Goal: Find specific page/section: Find specific page/section

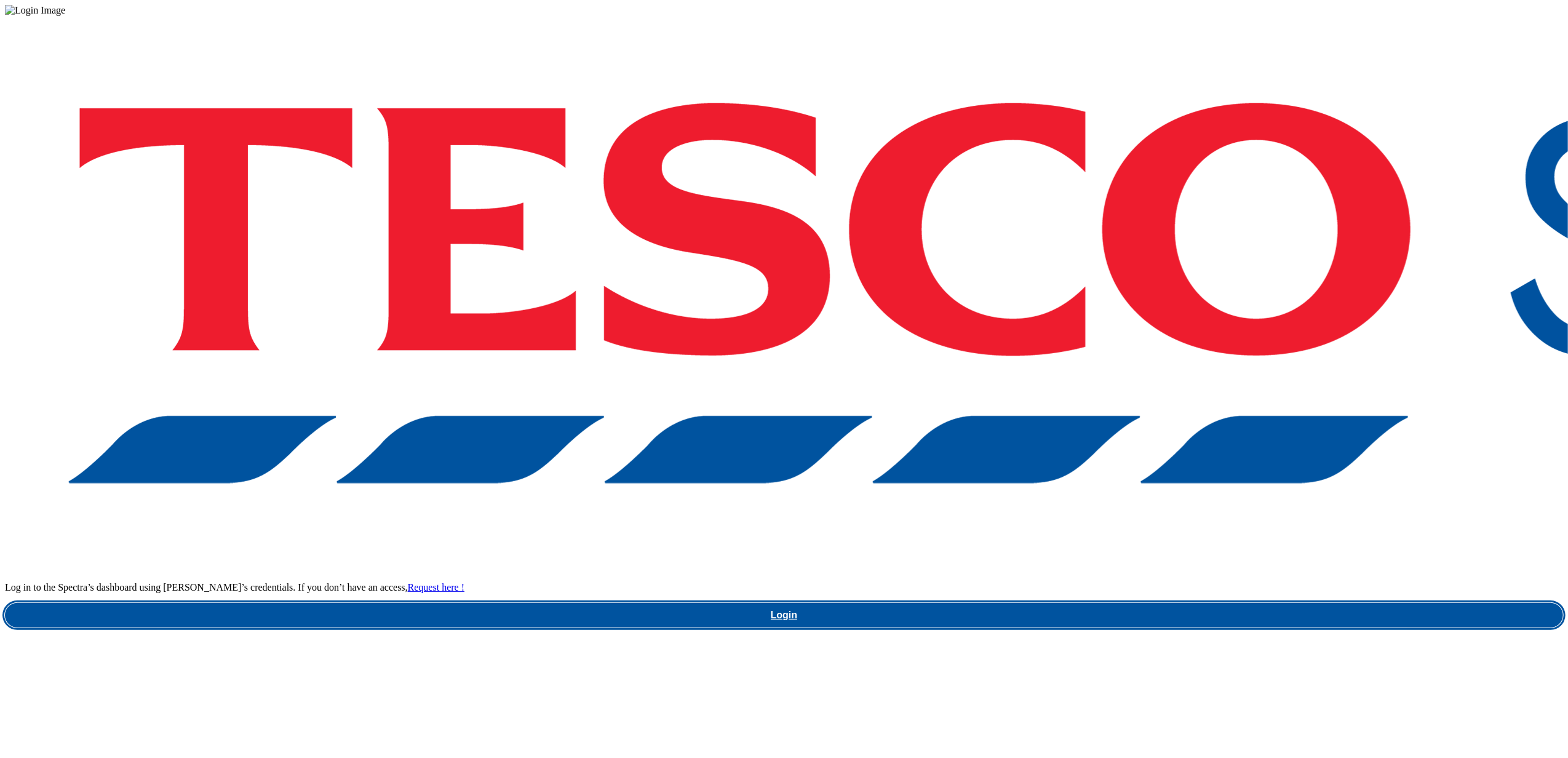
click at [1114, 603] on link "Login" at bounding box center [784, 615] width 1558 height 24
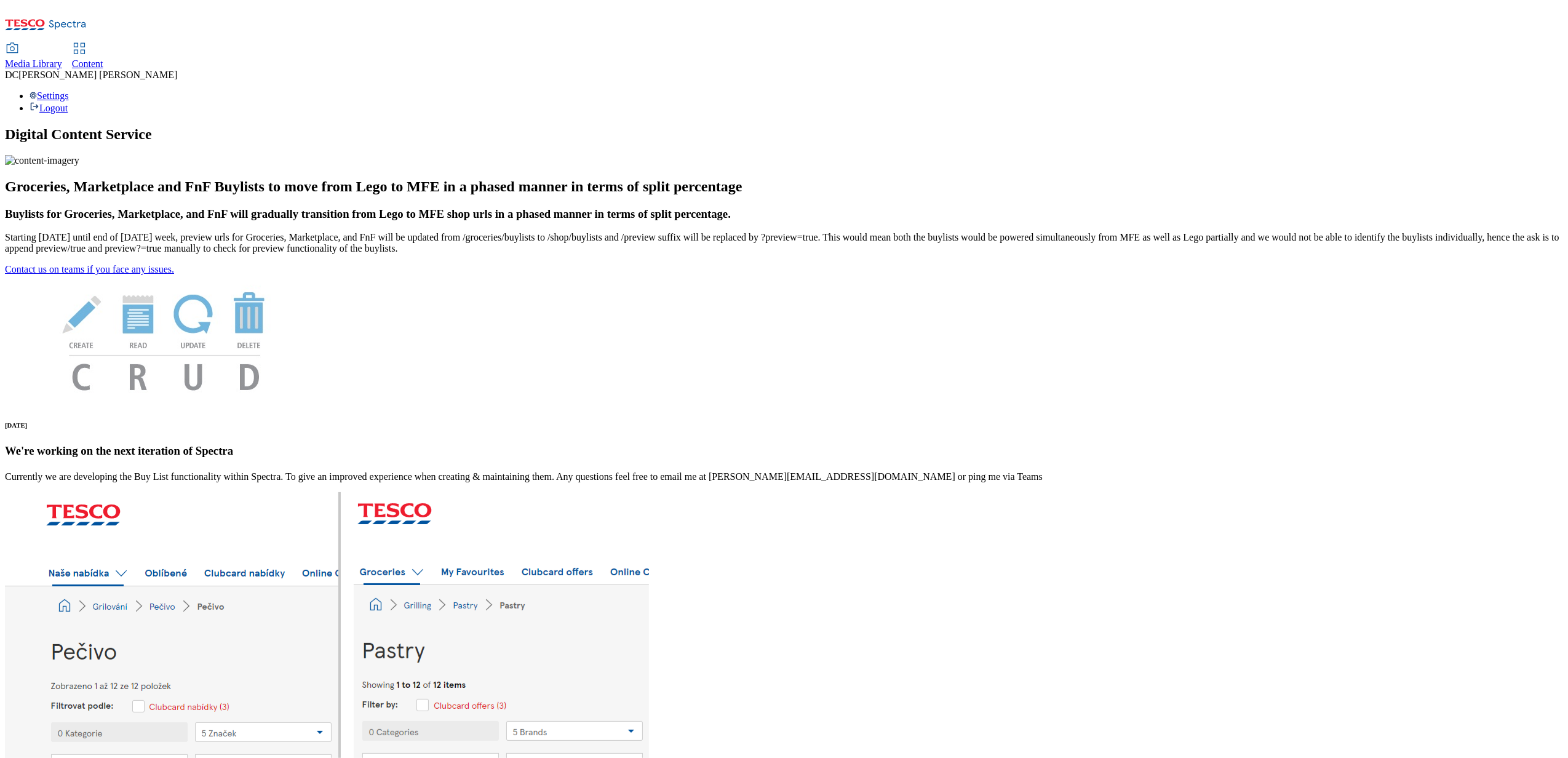
click at [62, 58] on span "Media Library" at bounding box center [33, 63] width 57 height 11
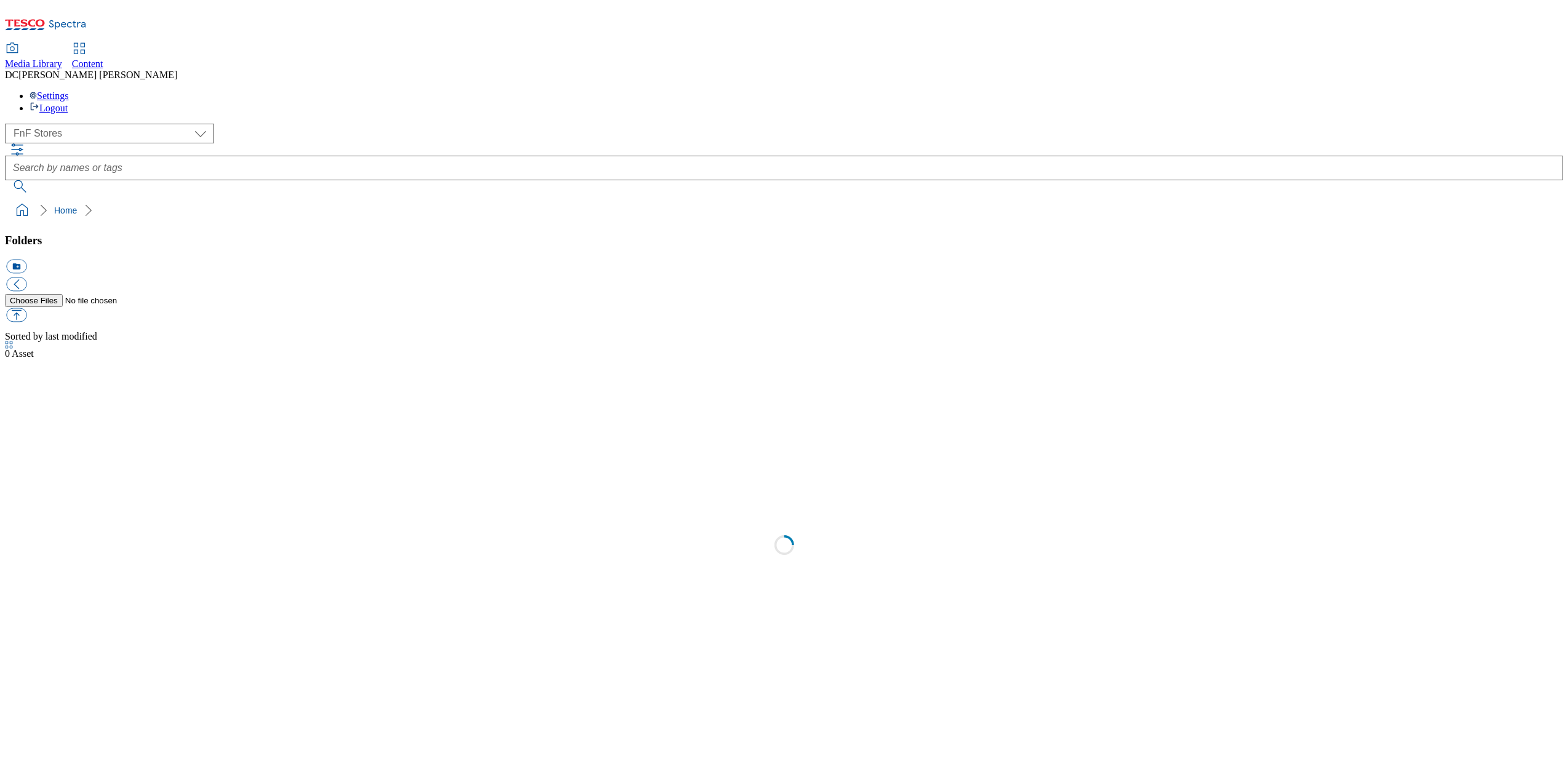
scroll to position [1, 0]
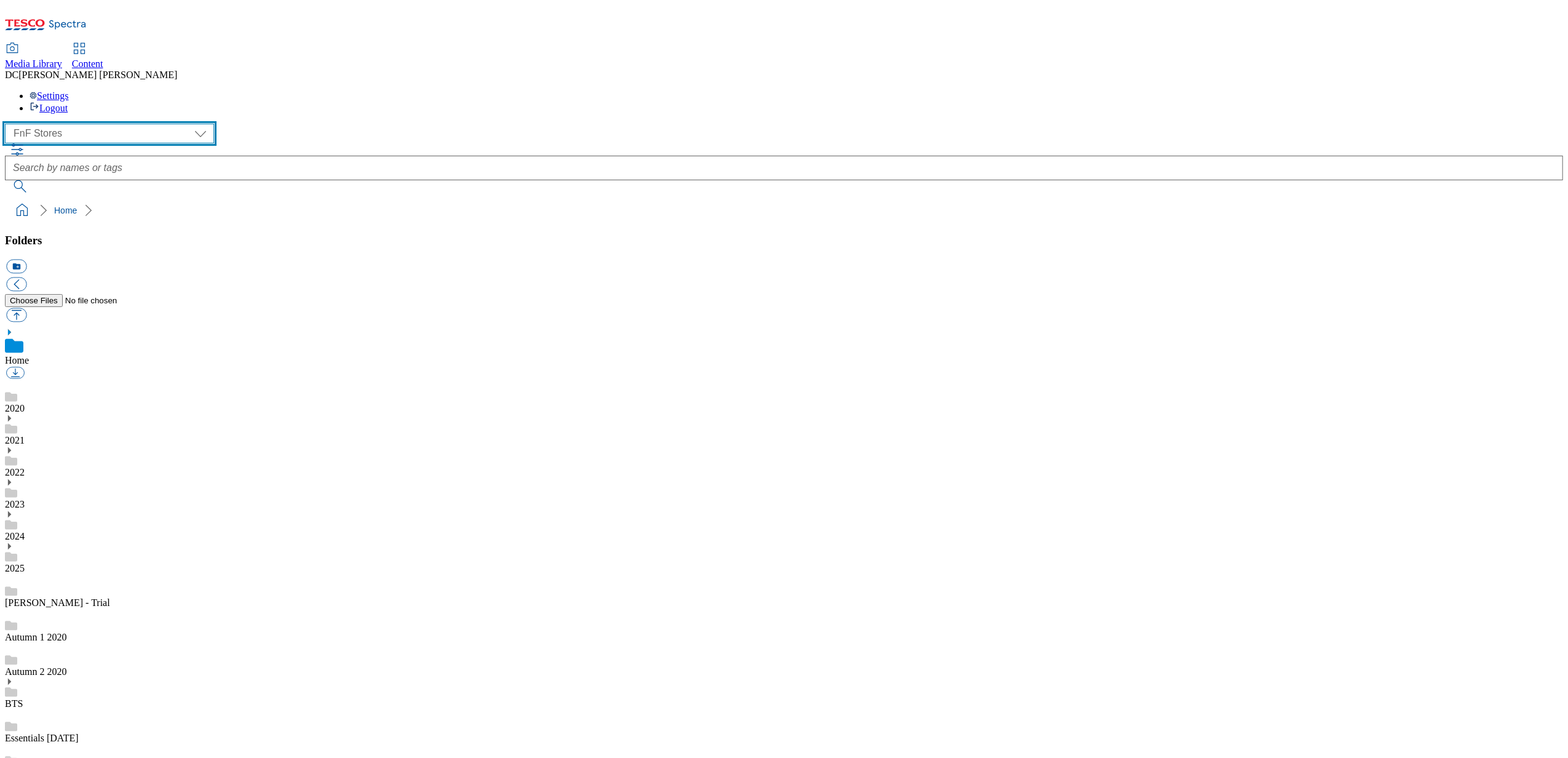
click at [119, 124] on select "Dotcom UK FnF Stores GHS Marketing UK GHS Product UK Realfood" at bounding box center [110, 134] width 209 height 19
click at [9, 124] on select "Dotcom UK FnF Stores GHS Marketing UK GHS Product UK Realfood" at bounding box center [110, 134] width 209 height 19
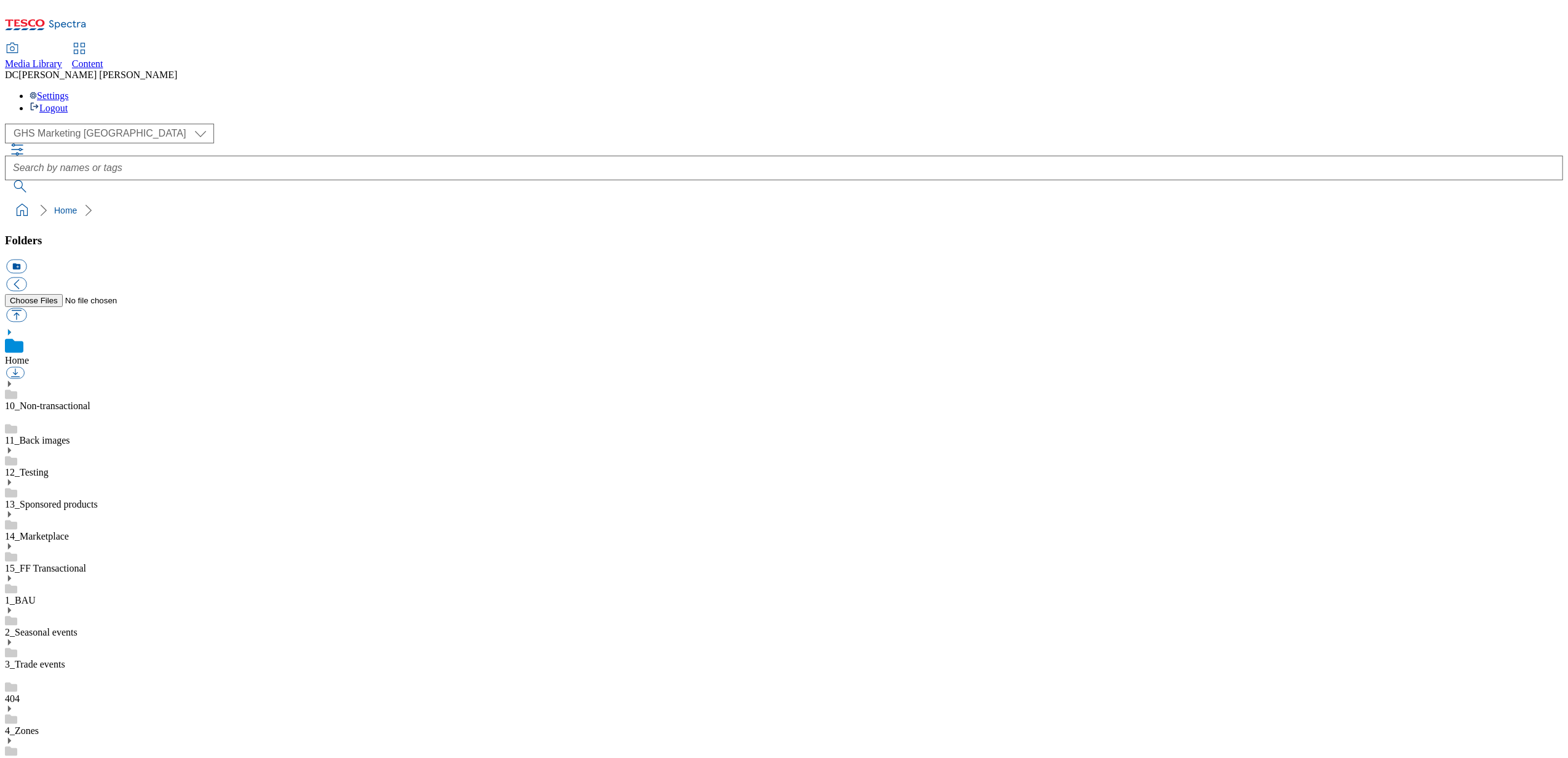
click at [11, 608] on use at bounding box center [9, 611] width 3 height 6
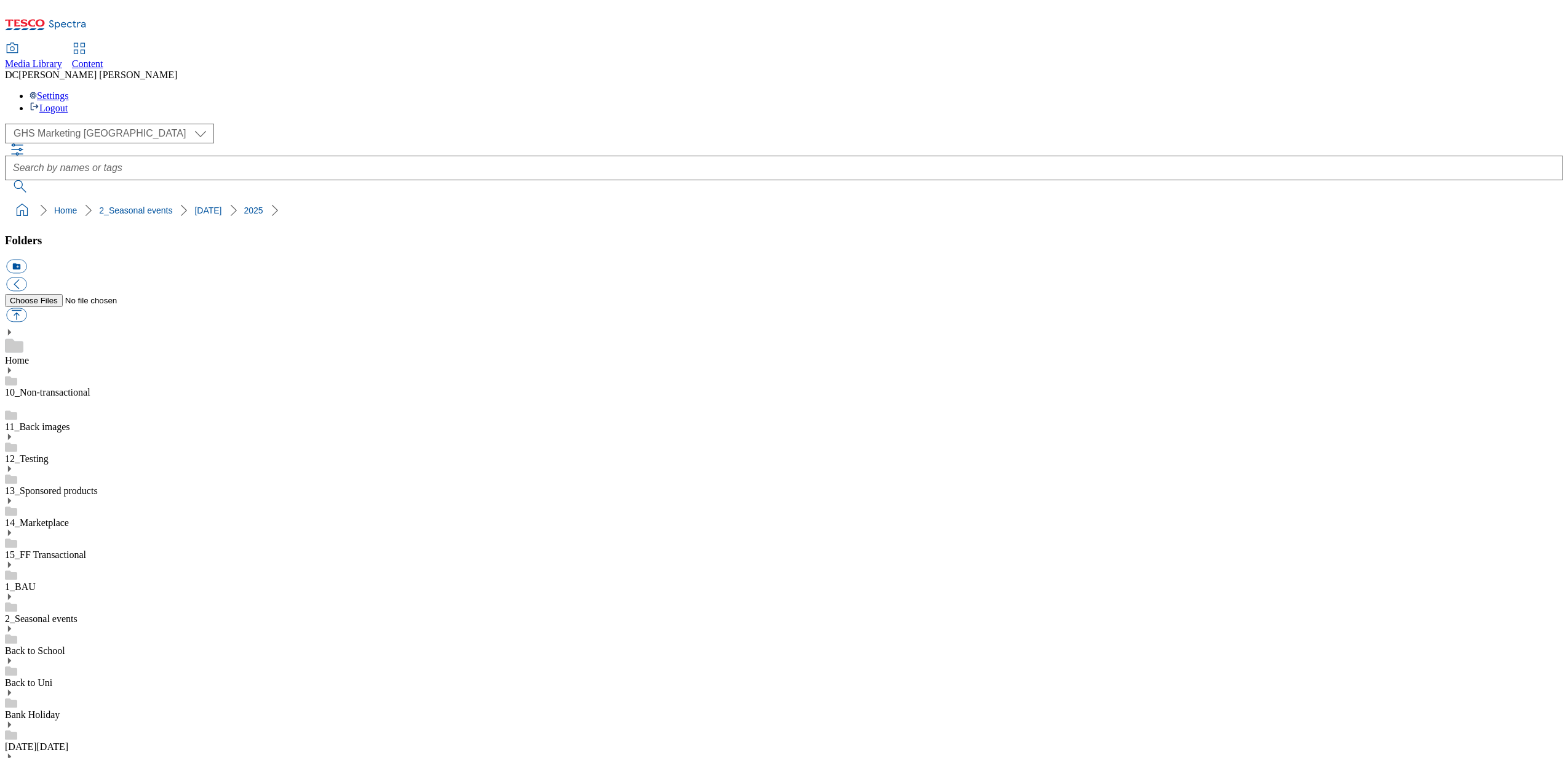
click at [89, 124] on select "Dotcom UK FnF Stores GHS Marketing UK GHS Product UK Realfood" at bounding box center [110, 134] width 209 height 19
click at [9, 124] on select "Dotcom UK FnF Stores GHS Marketing UK GHS Product UK Realfood" at bounding box center [110, 134] width 209 height 19
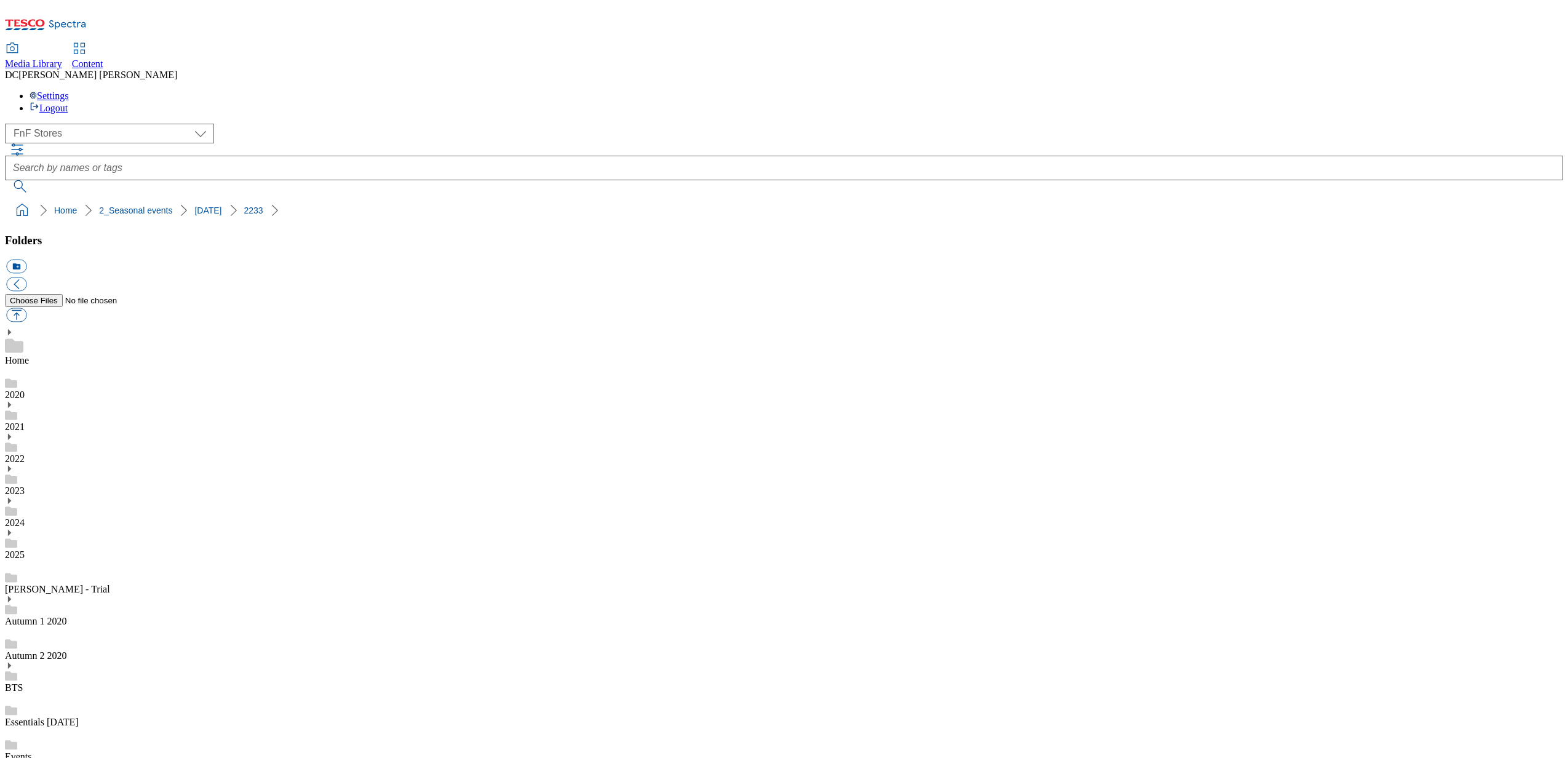
click at [14, 528] on icon at bounding box center [9, 532] width 9 height 9
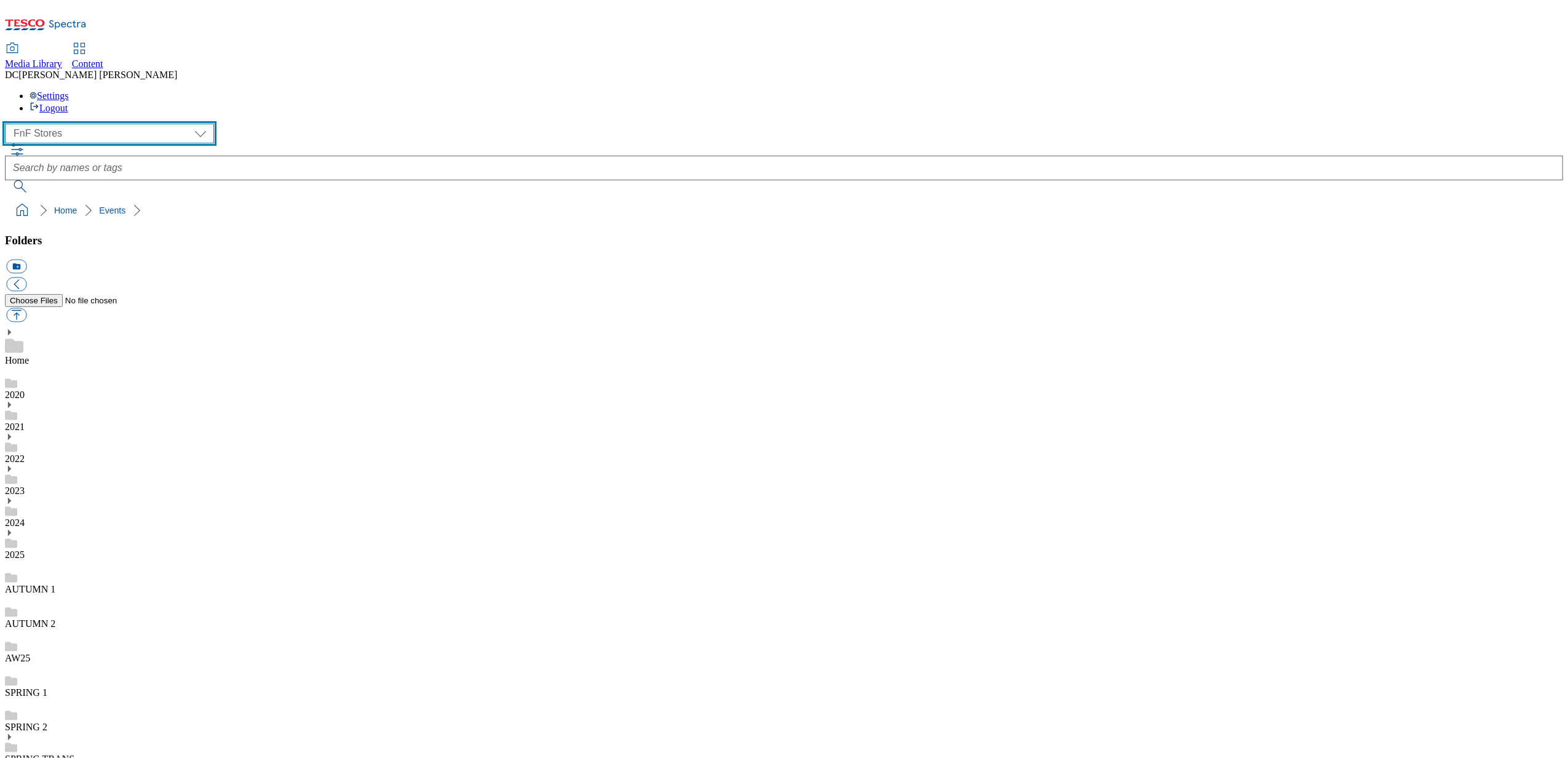
click at [113, 124] on select "Dotcom UK FnF Stores GHS Marketing UK GHS Product UK Realfood" at bounding box center [110, 134] width 209 height 19
click at [9, 124] on select "Dotcom UK FnF Stores GHS Marketing UK GHS Product UK Realfood" at bounding box center [110, 134] width 209 height 19
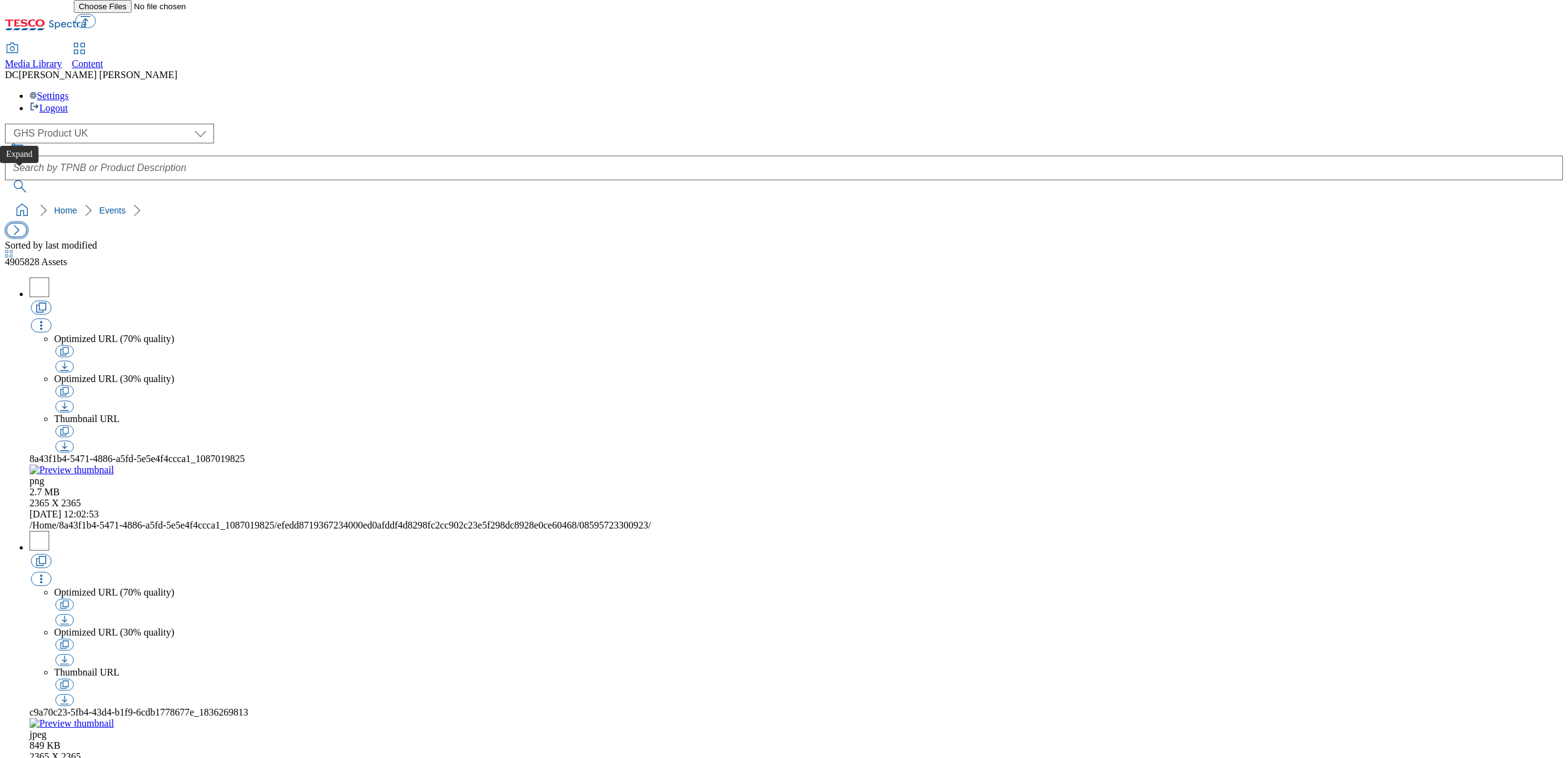
click at [26, 223] on button "button" at bounding box center [16, 230] width 20 height 15
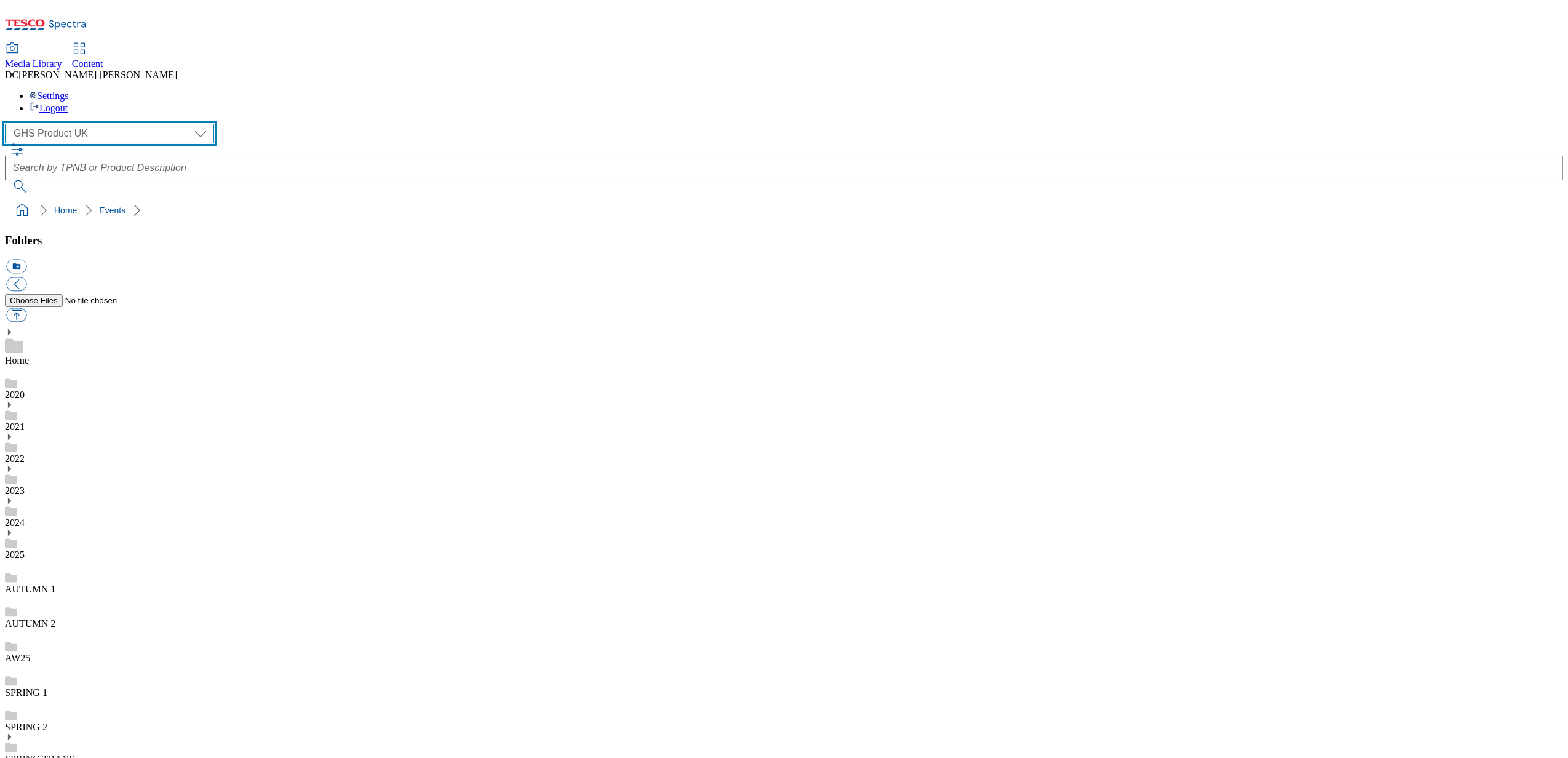
click at [113, 124] on select "Dotcom UK FnF Stores GHS Marketing UK GHS Product UK Realfood" at bounding box center [110, 134] width 209 height 19
select select "flare-ghs-mktg"
click at [9, 124] on select "Dotcom UK FnF Stores GHS Marketing UK GHS Product UK Realfood" at bounding box center [110, 134] width 209 height 19
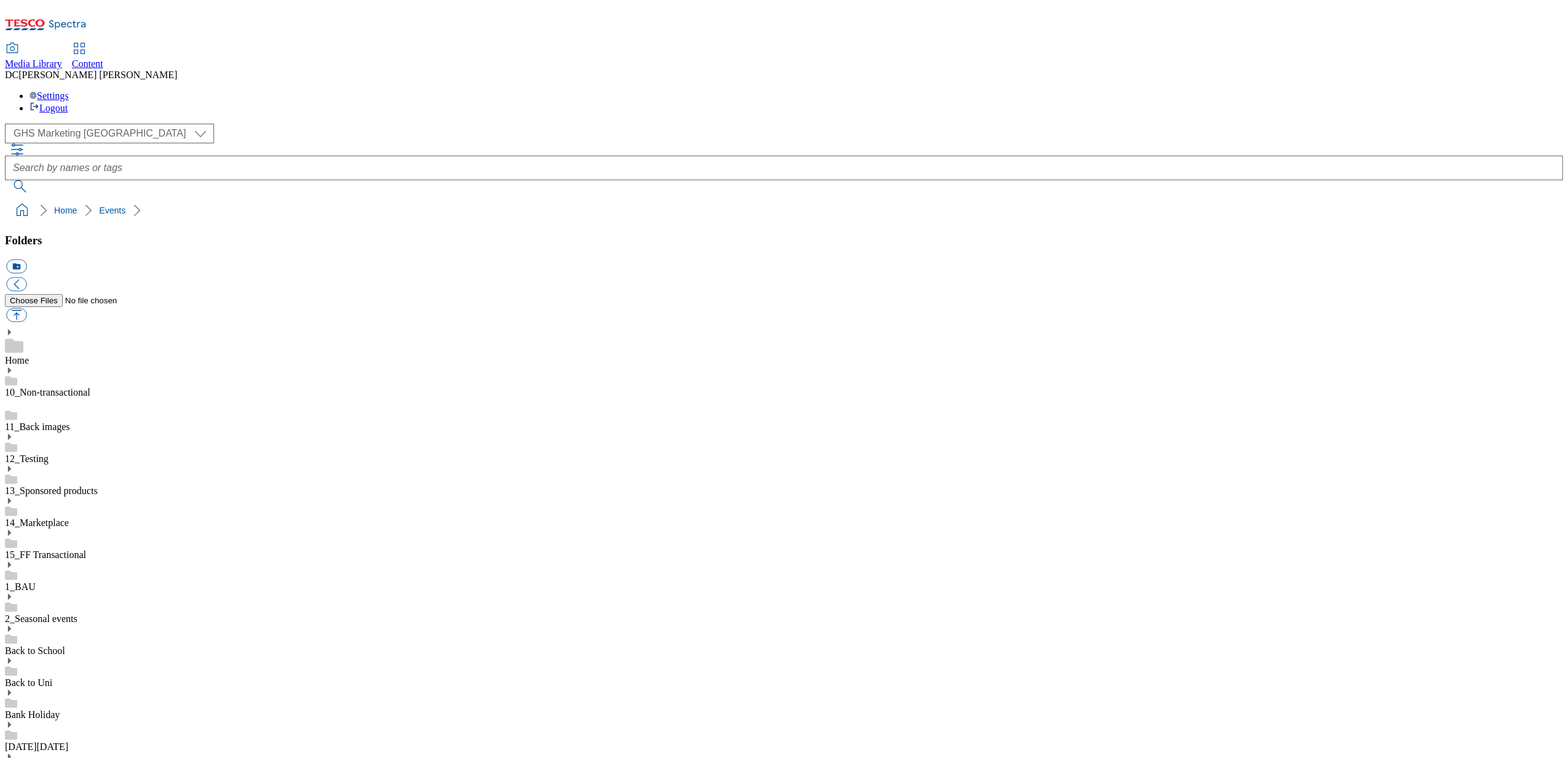
click at [14, 592] on icon at bounding box center [9, 596] width 9 height 9
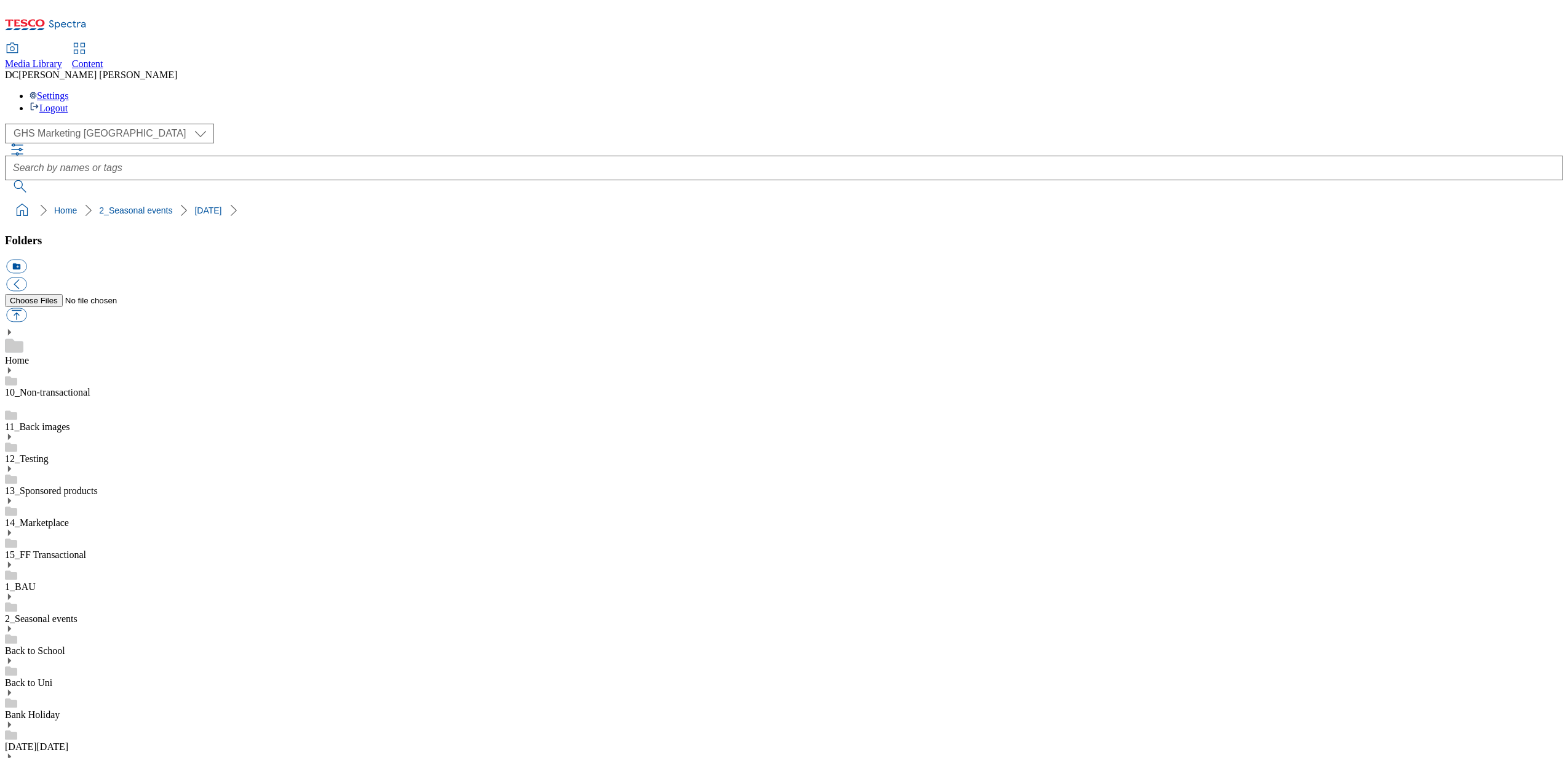
scroll to position [337, 0]
